Goal: Task Accomplishment & Management: Use online tool/utility

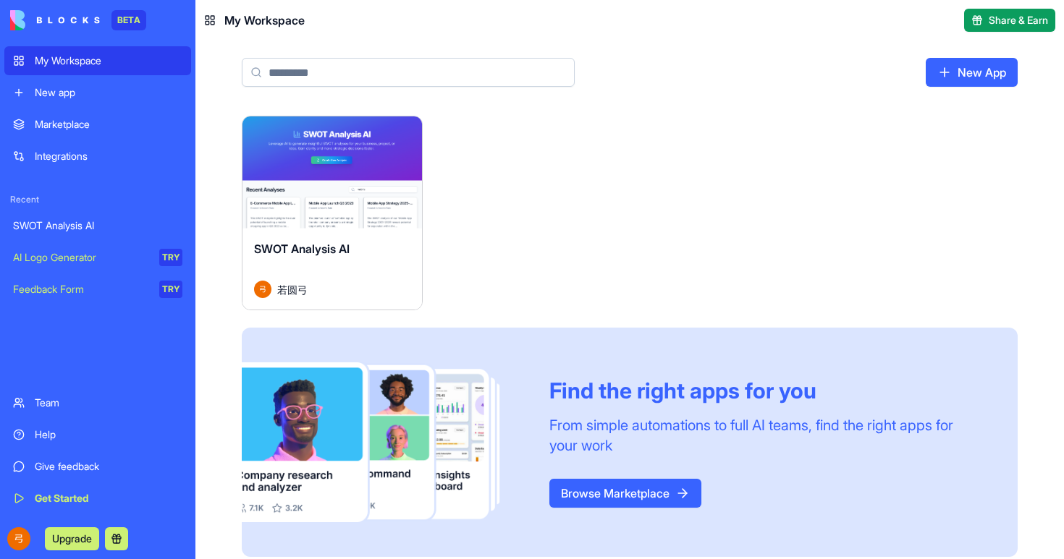
click at [82, 70] on link "My Workspace" at bounding box center [97, 60] width 187 height 29
click at [83, 93] on div "New app" at bounding box center [109, 92] width 148 height 14
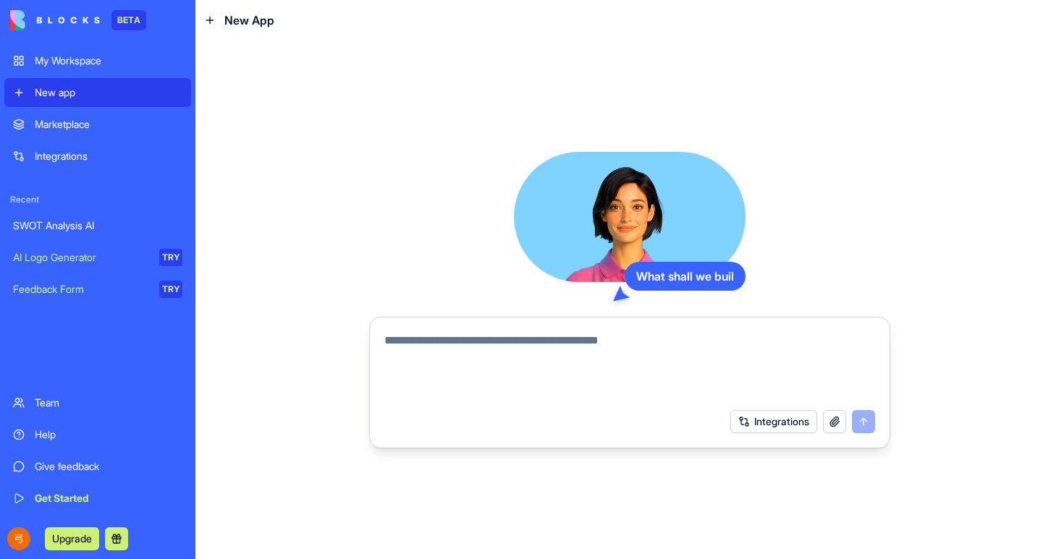
click at [460, 350] on textarea at bounding box center [629, 366] width 491 height 69
type textarea "**********"
